Goal: Find contact information: Find contact information

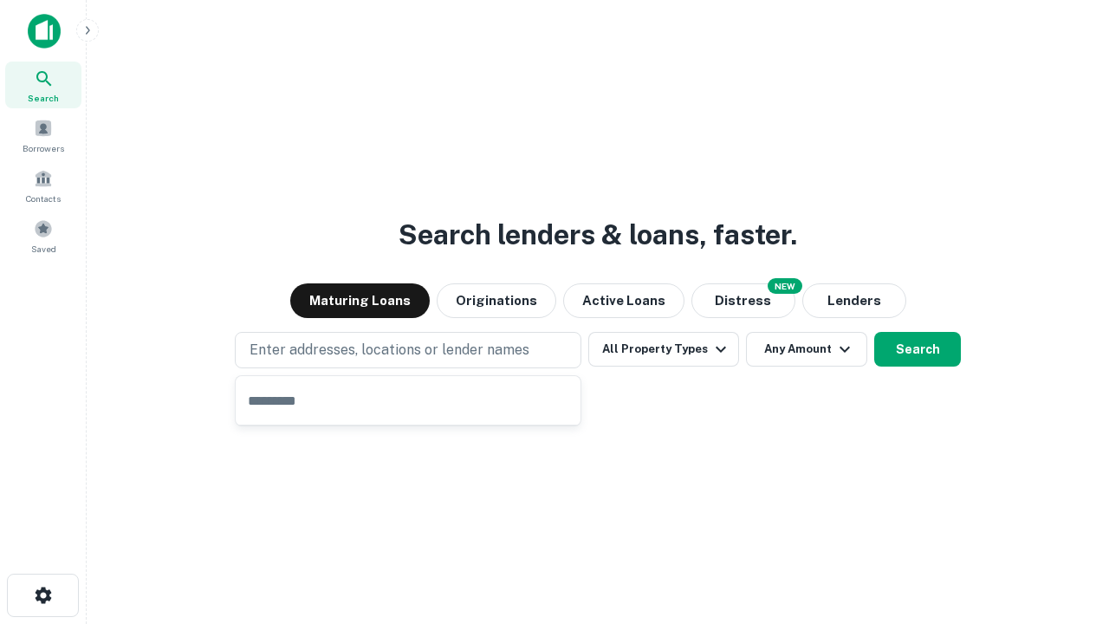
type input "**********"
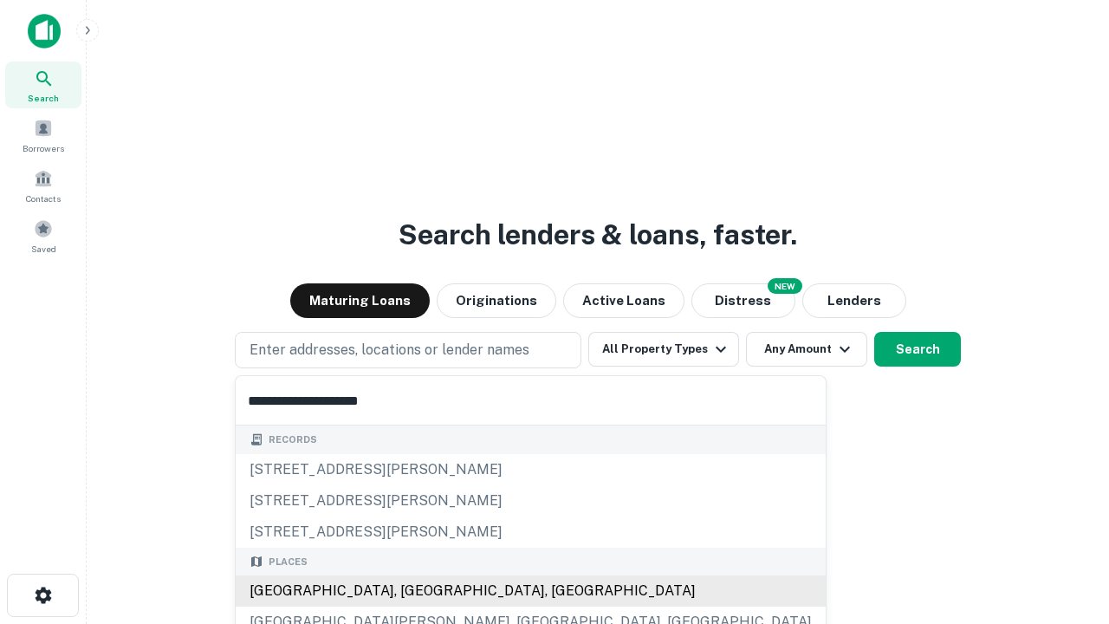
click at [414, 591] on div "Santa Monica, CA, USA" at bounding box center [531, 590] width 590 height 31
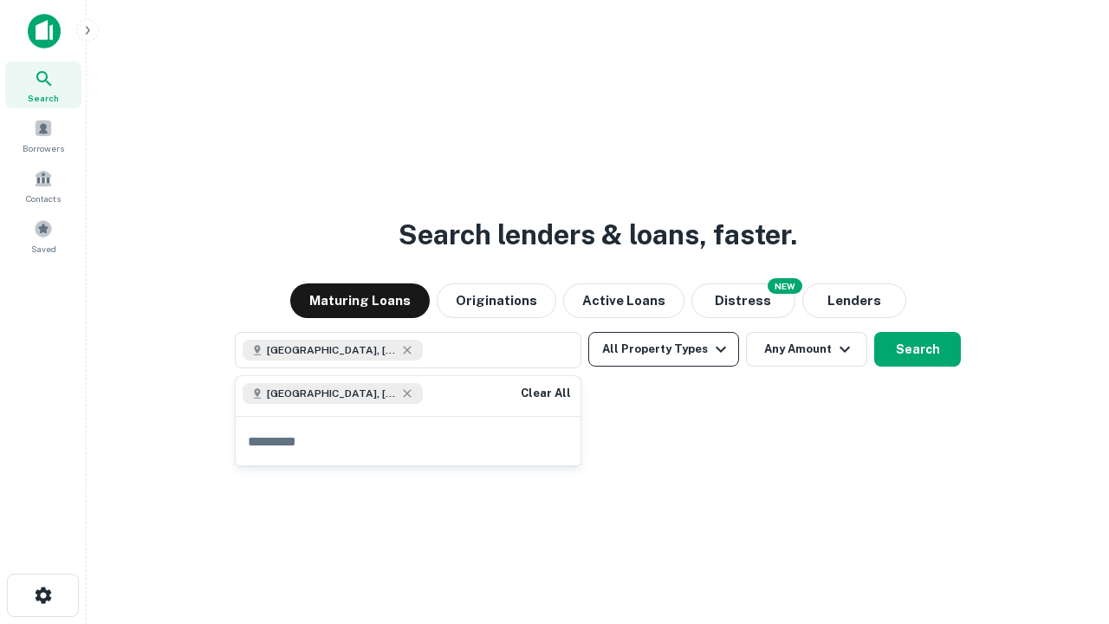
click at [664, 349] on button "All Property Types" at bounding box center [663, 349] width 151 height 35
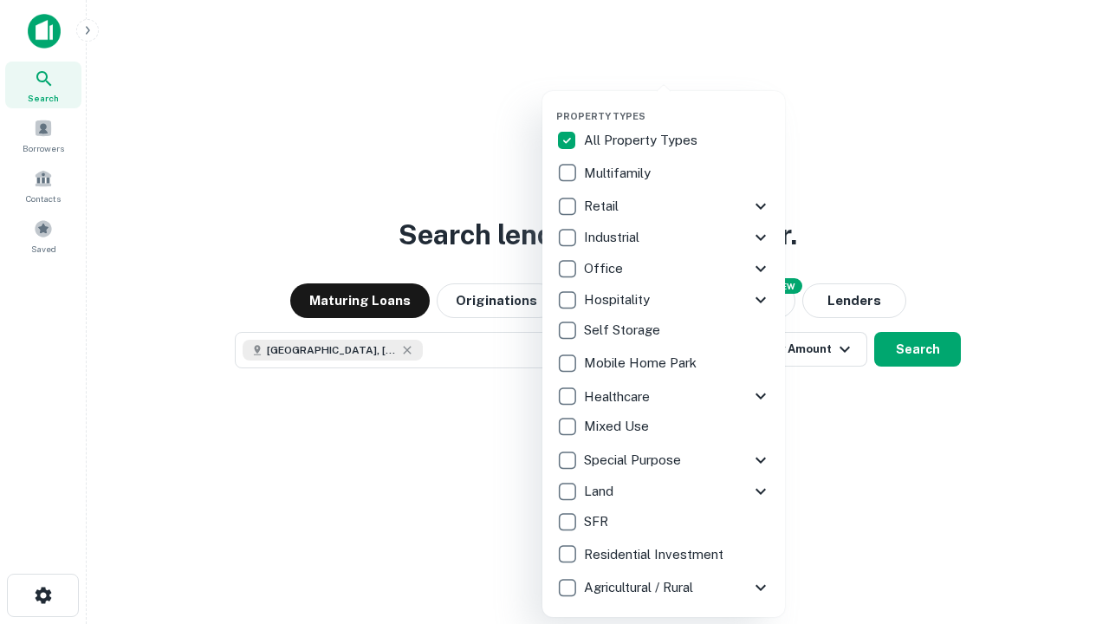
click at [678, 105] on button "button" at bounding box center [677, 105] width 243 height 1
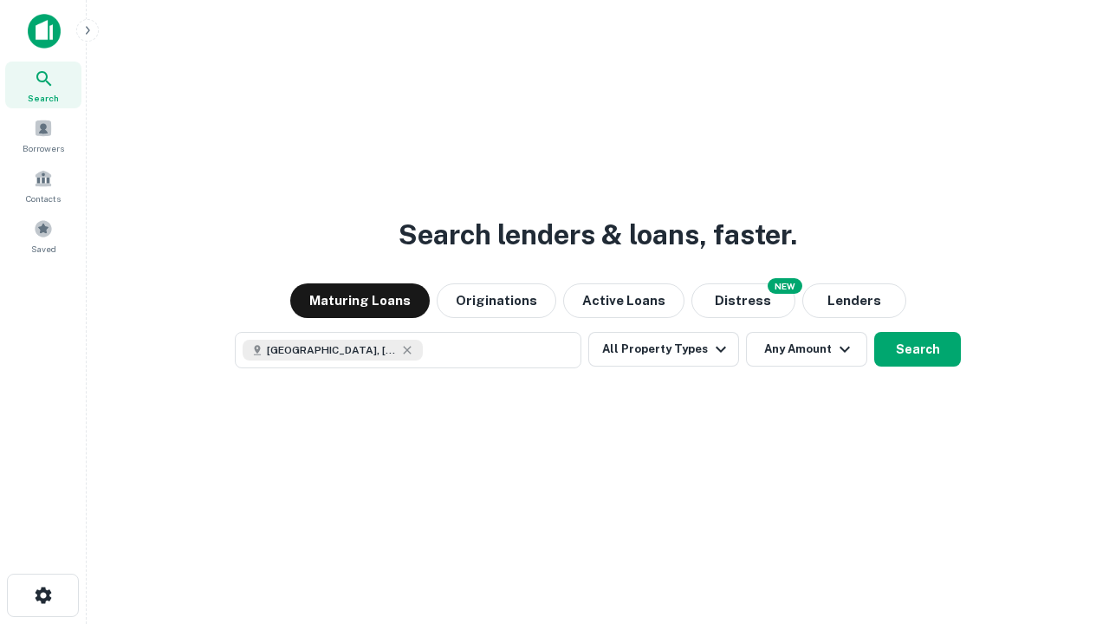
scroll to position [28, 0]
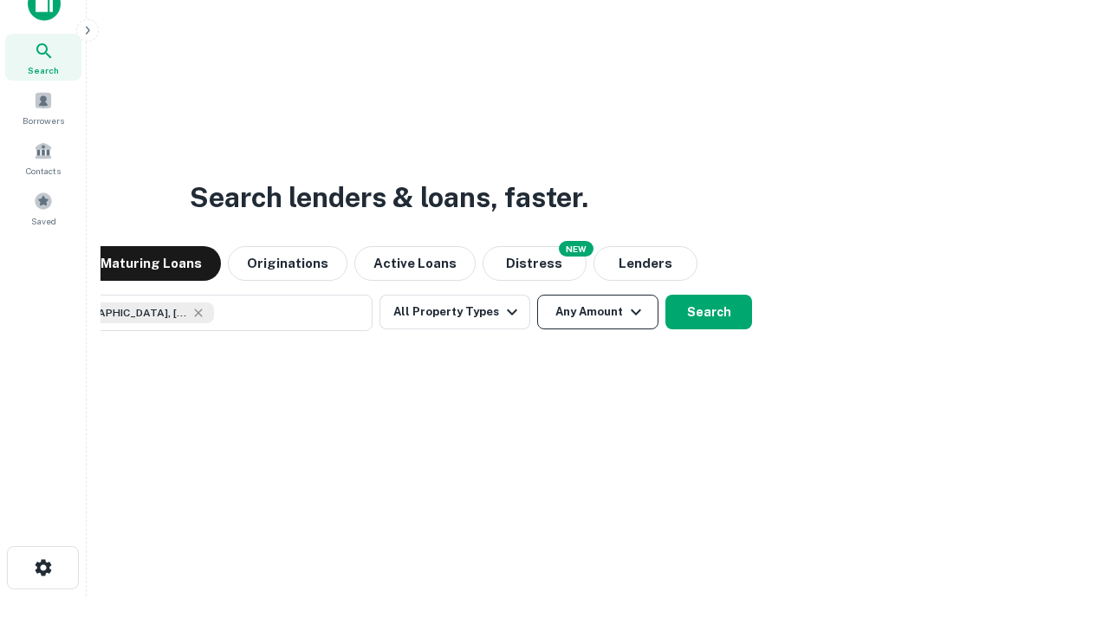
click at [537, 295] on button "Any Amount" at bounding box center [597, 312] width 121 height 35
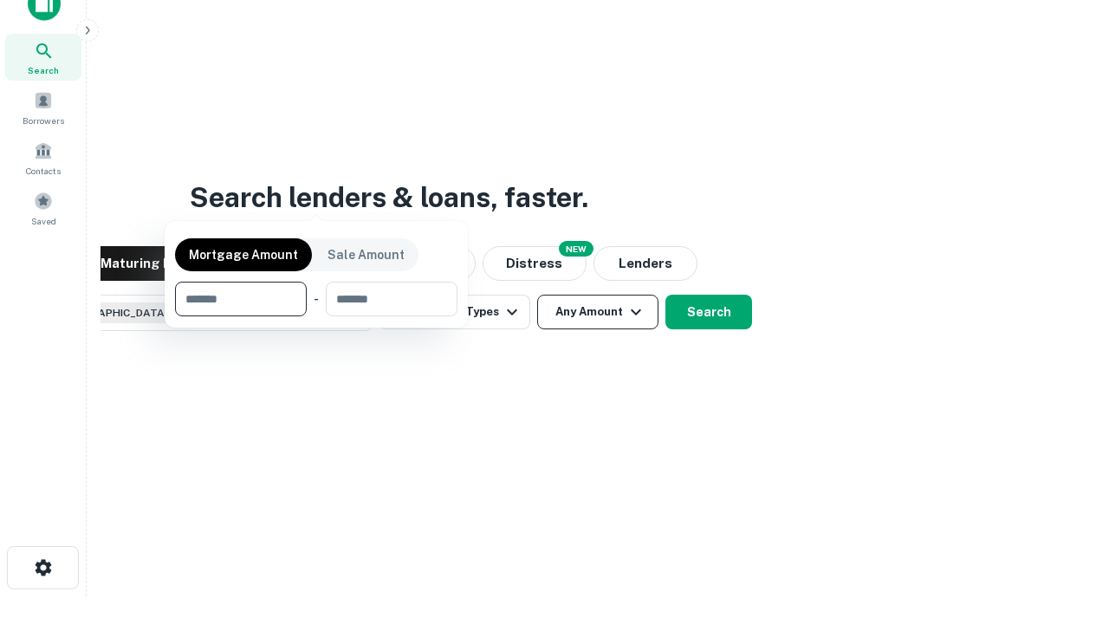
scroll to position [125, 490]
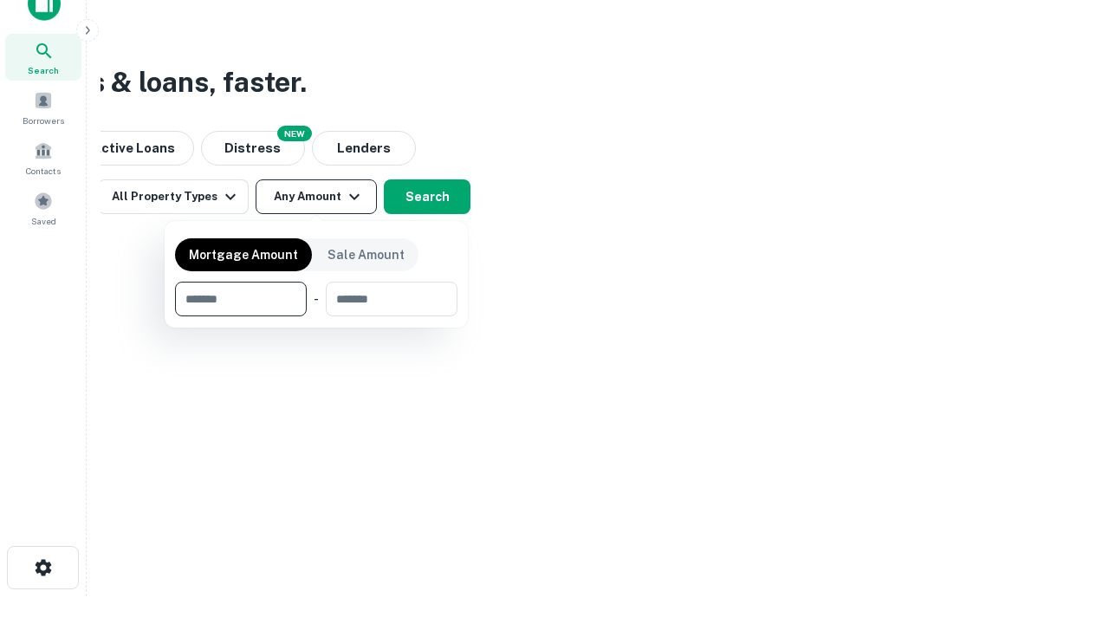
type input "*******"
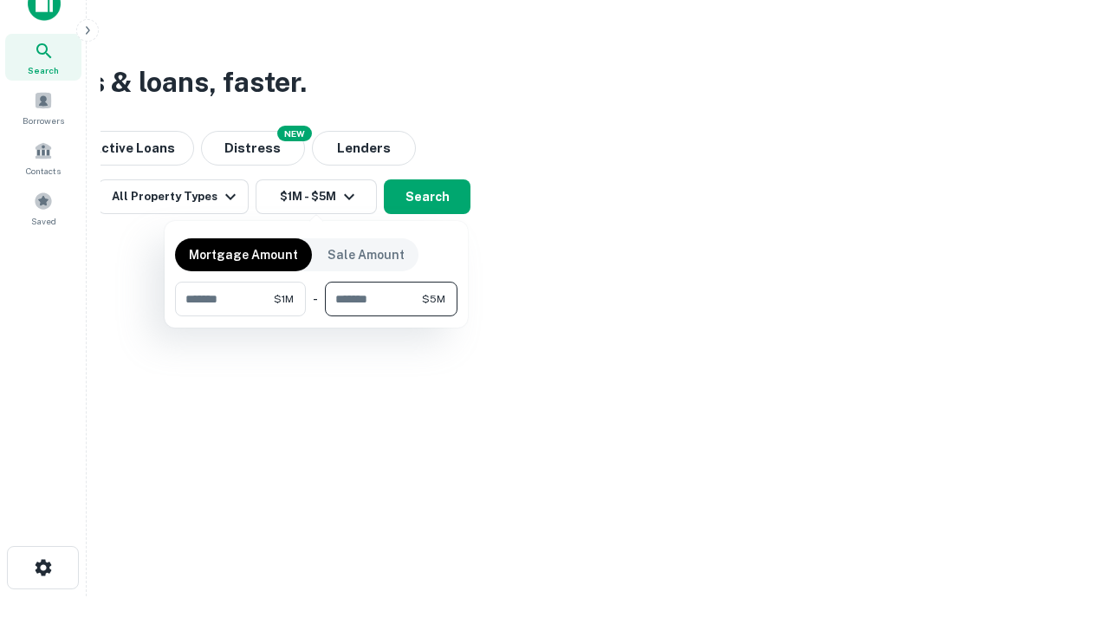
type input "*******"
click at [316, 316] on button "button" at bounding box center [316, 316] width 282 height 1
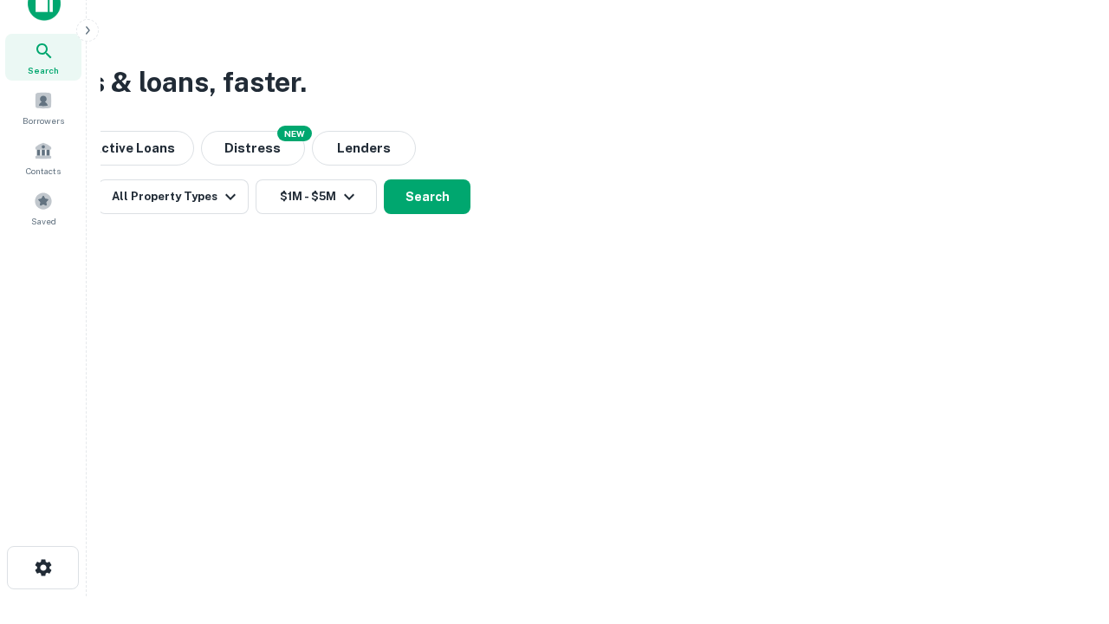
scroll to position [28, 0]
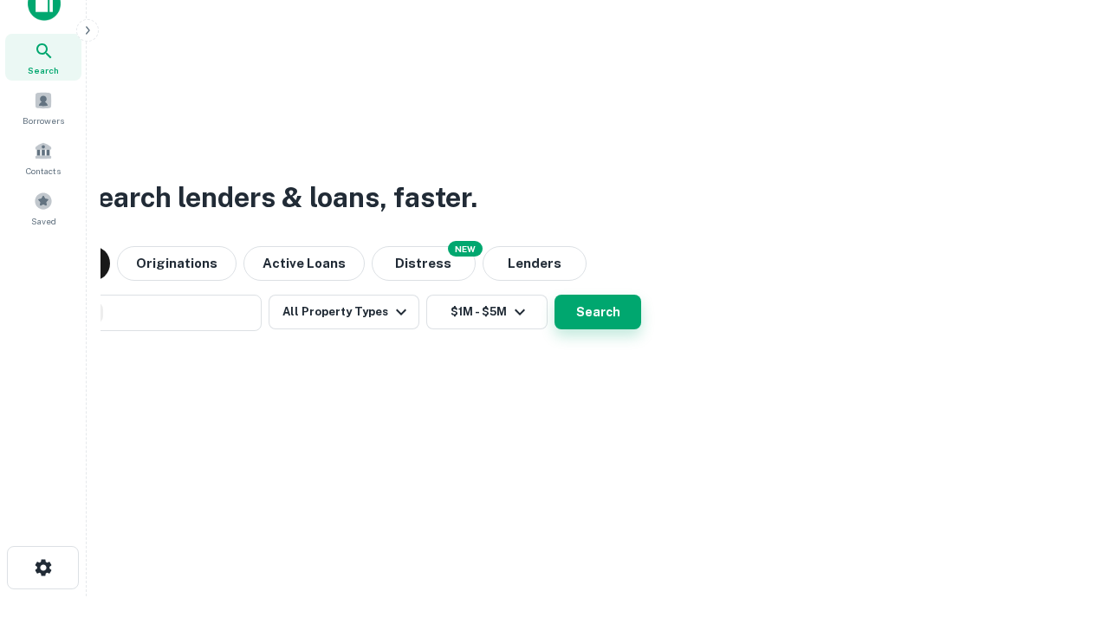
click at [555, 295] on button "Search" at bounding box center [598, 312] width 87 height 35
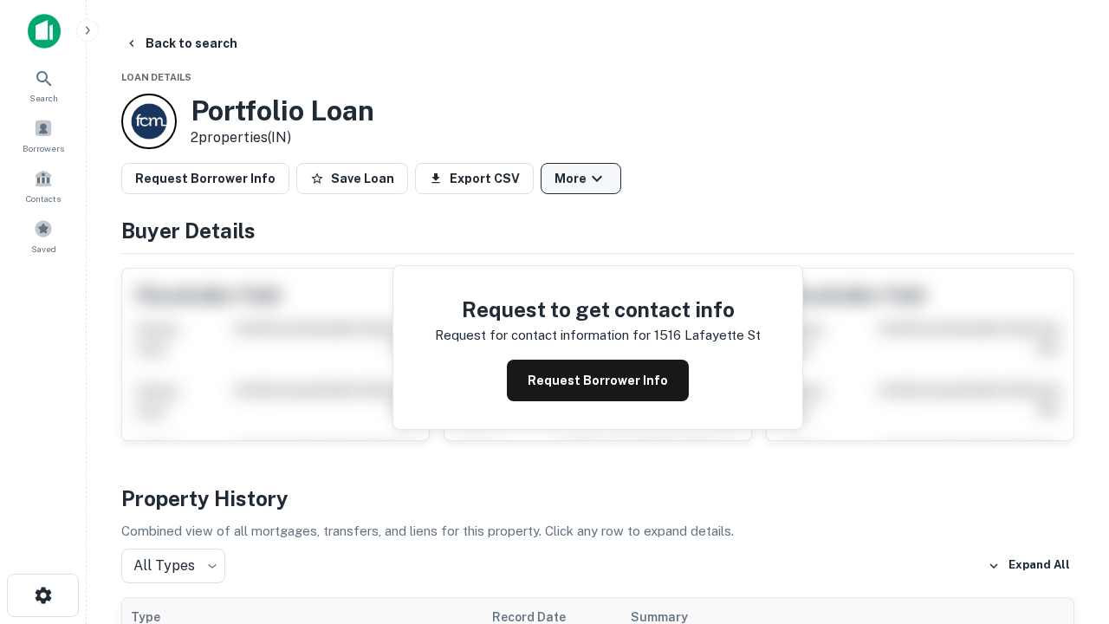
click at [581, 178] on button "More" at bounding box center [581, 178] width 81 height 31
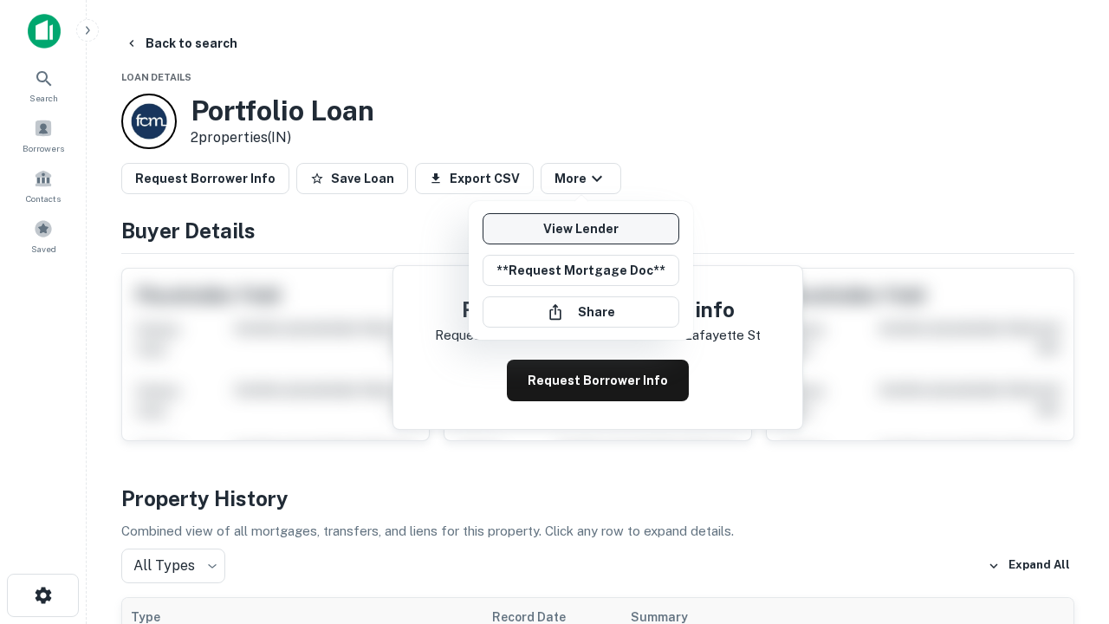
click at [581, 229] on link "View Lender" at bounding box center [581, 228] width 197 height 31
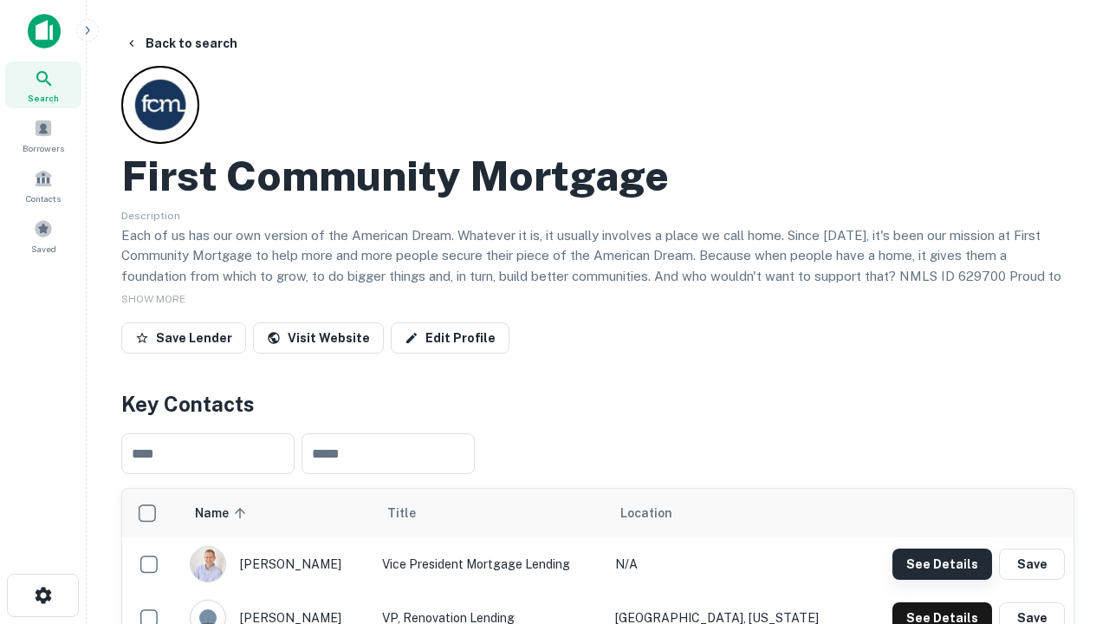
click at [942, 563] on button "See Details" at bounding box center [942, 563] width 100 height 31
click at [42, 595] on icon "button" at bounding box center [43, 595] width 21 height 21
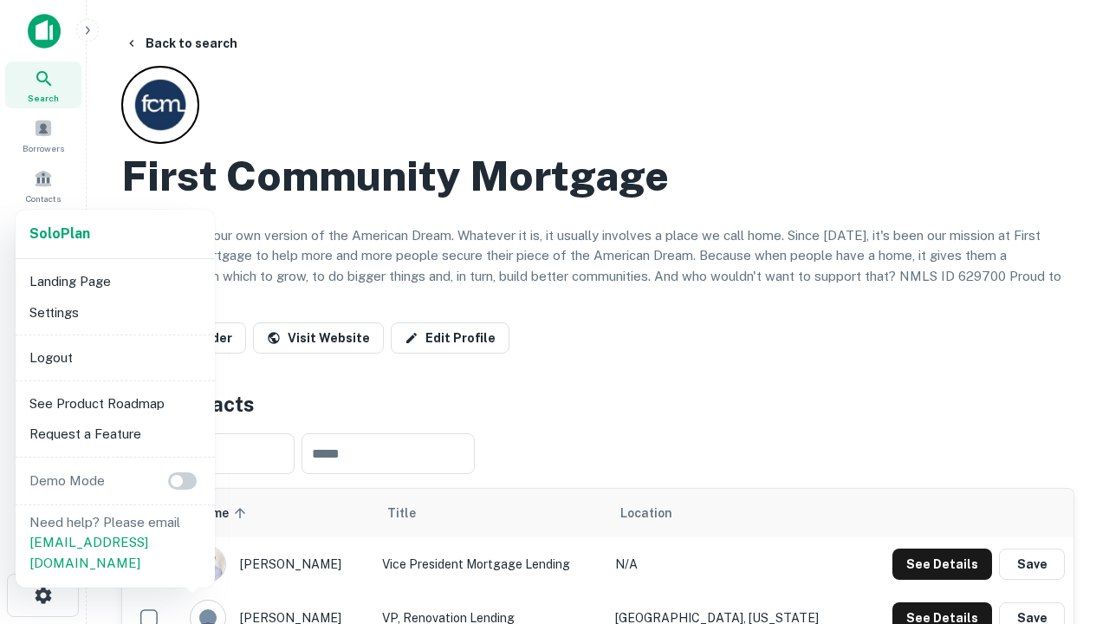
click at [114, 357] on li "Logout" at bounding box center [115, 357] width 185 height 31
